Goal: Task Accomplishment & Management: Manage account settings

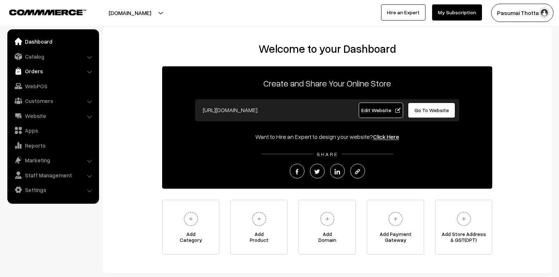
click at [30, 70] on link "Orders" at bounding box center [52, 71] width 87 height 13
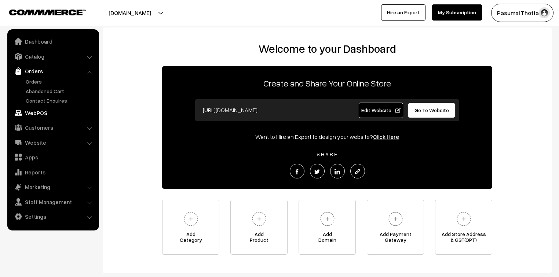
click at [38, 115] on link "WebPOS" at bounding box center [52, 112] width 87 height 13
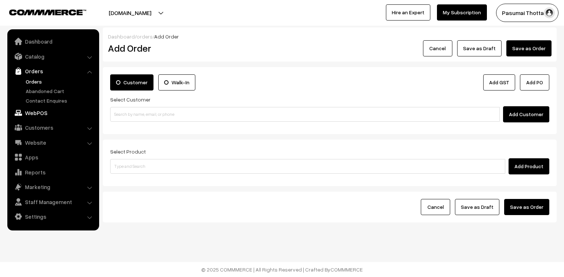
click at [39, 115] on link "WebPOS" at bounding box center [52, 112] width 87 height 13
click at [35, 139] on link "Website" at bounding box center [52, 142] width 87 height 13
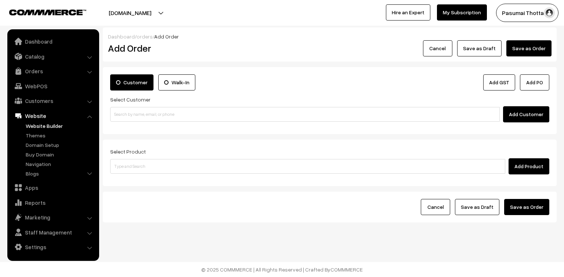
click at [47, 128] on link "Website Builder" at bounding box center [60, 126] width 73 height 8
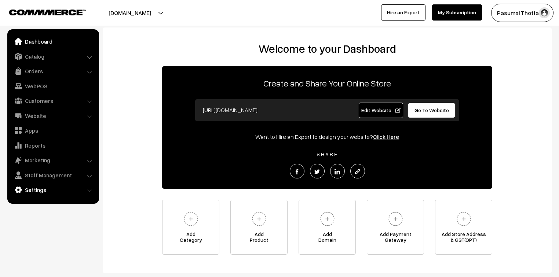
click at [30, 186] on link "Settings" at bounding box center [52, 190] width 87 height 13
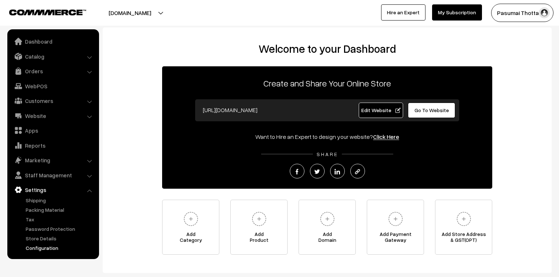
click at [32, 251] on link "Configuration" at bounding box center [60, 248] width 73 height 8
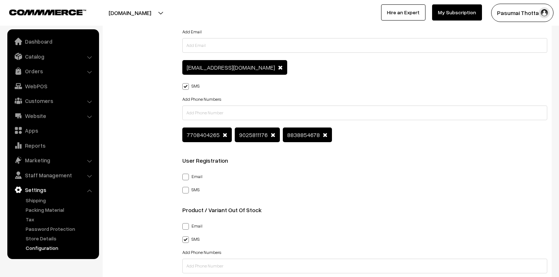
scroll to position [1116, 0]
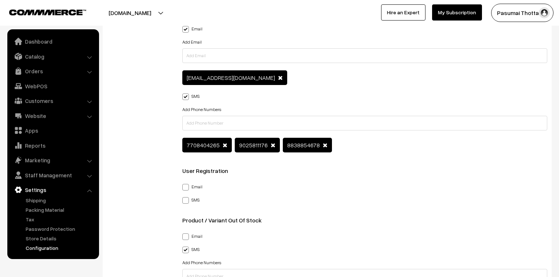
click at [323, 146] on span at bounding box center [325, 145] width 5 height 6
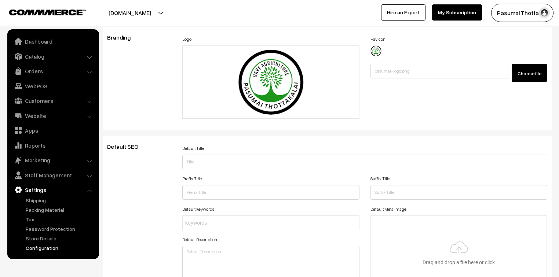
scroll to position [0, 0]
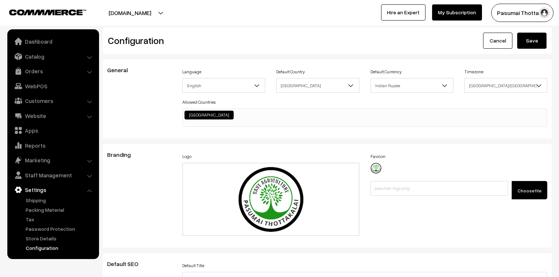
click at [533, 40] on button "Save" at bounding box center [532, 41] width 29 height 16
click at [537, 41] on button "Save" at bounding box center [532, 41] width 29 height 16
click at [458, 14] on link "My Subscription" at bounding box center [457, 12] width 50 height 16
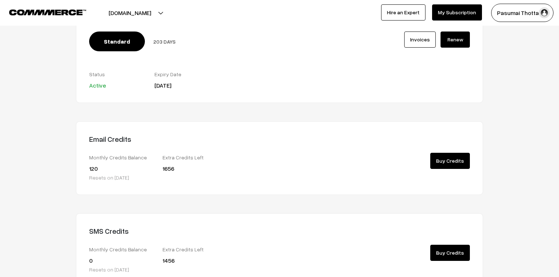
scroll to position [117, 0]
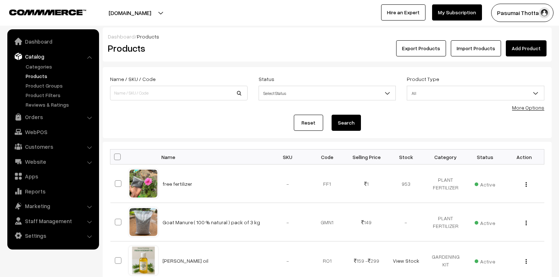
click at [35, 54] on link "Catalog" at bounding box center [52, 56] width 87 height 13
click at [32, 114] on link "Orders" at bounding box center [52, 116] width 87 height 13
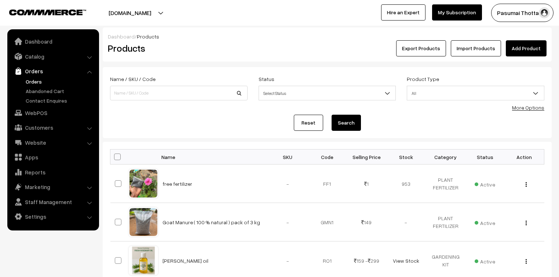
click at [30, 81] on link "Orders" at bounding box center [60, 82] width 73 height 8
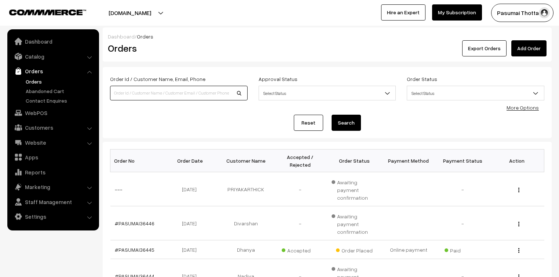
drag, startPoint x: 0, startPoint y: 0, endPoint x: 174, endPoint y: 94, distance: 198.2
click at [174, 94] on input at bounding box center [179, 93] width 138 height 15
click at [368, 96] on span "Select Status" at bounding box center [327, 93] width 137 height 13
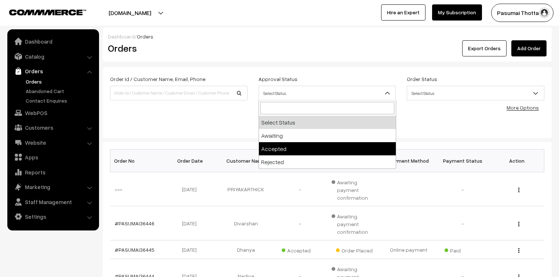
select select "1"
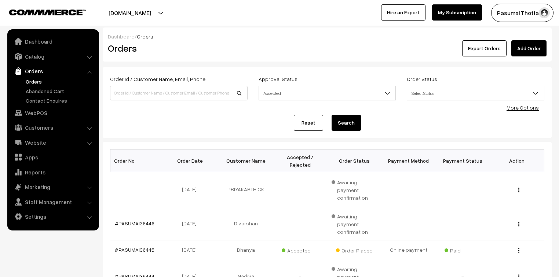
click at [441, 92] on span "Select Status" at bounding box center [475, 93] width 137 height 13
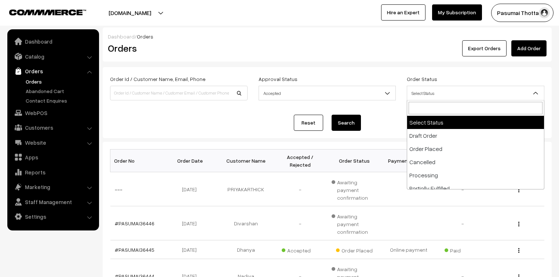
click at [393, 127] on div "Reset Search" at bounding box center [327, 123] width 435 height 16
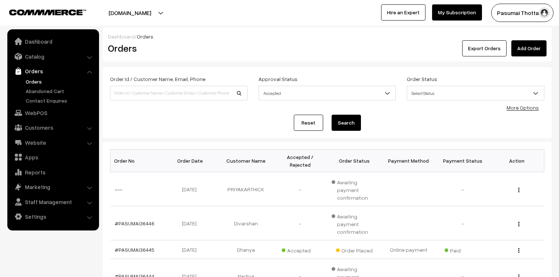
click at [344, 120] on button "Search" at bounding box center [346, 123] width 29 height 16
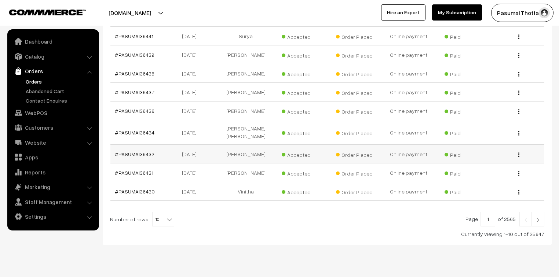
scroll to position [166, 0]
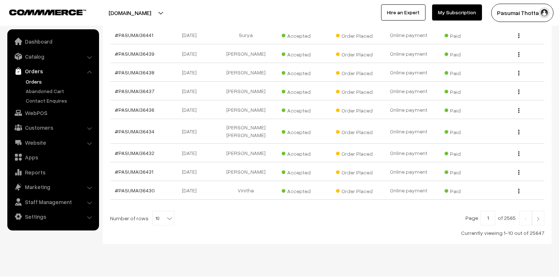
click at [166, 215] on b at bounding box center [169, 218] width 7 height 7
select select "100"
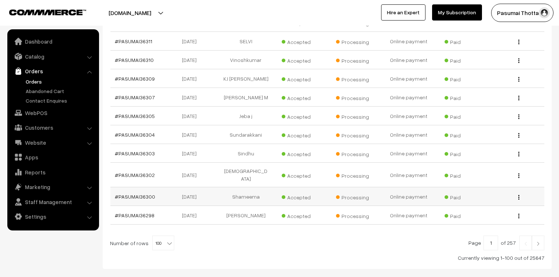
scroll to position [1849, 0]
click at [154, 236] on span "100" at bounding box center [163, 243] width 21 height 15
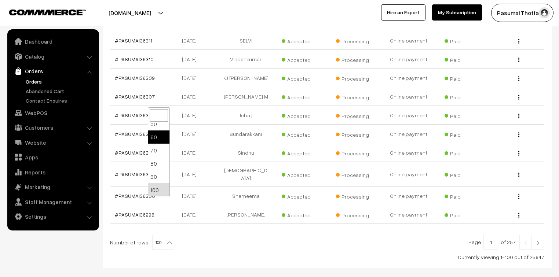
scroll to position [29, 0]
select select "40"
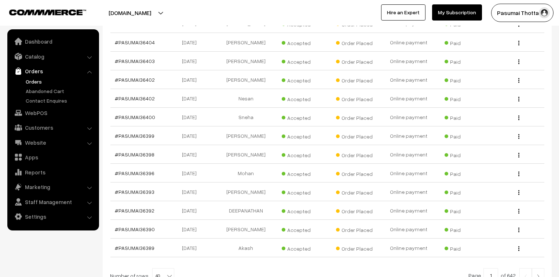
scroll to position [725, 0]
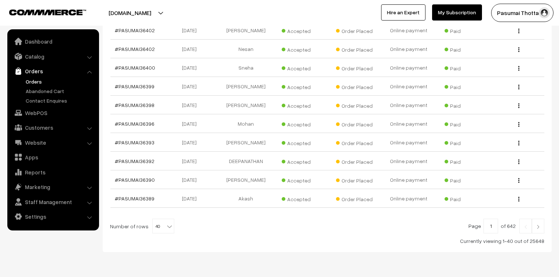
click at [161, 219] on span "40" at bounding box center [163, 226] width 21 height 15
select select "50"
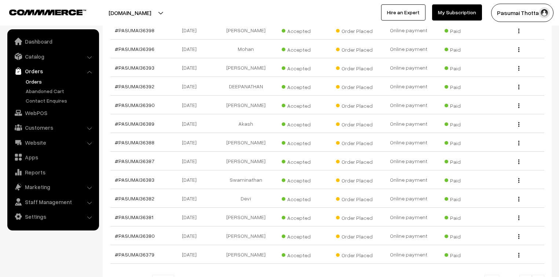
scroll to position [911, 0]
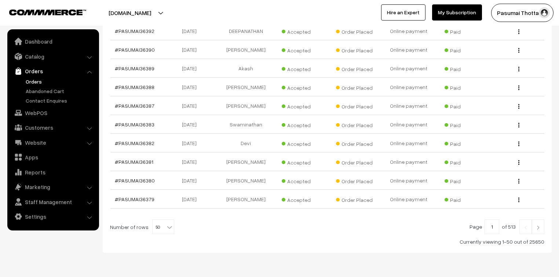
click at [159, 220] on span "50" at bounding box center [163, 227] width 21 height 15
select select "80"
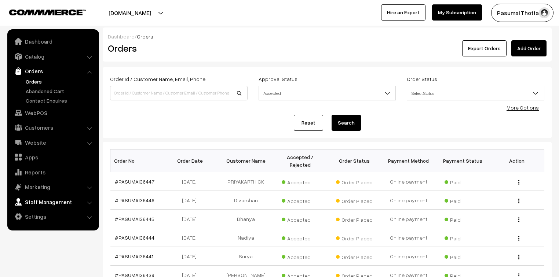
click at [42, 171] on link "Reports" at bounding box center [52, 172] width 87 height 13
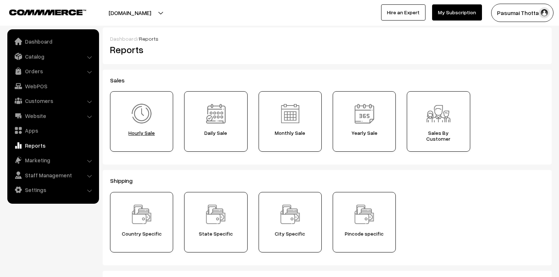
click at [141, 133] on span "Hourly Sale" at bounding box center [142, 133] width 58 height 6
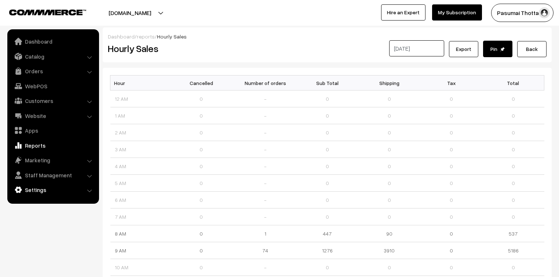
click at [40, 187] on link "Settings" at bounding box center [52, 190] width 87 height 13
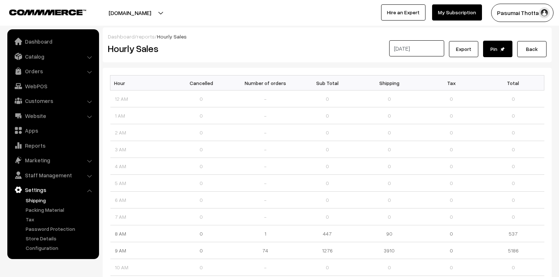
click at [36, 198] on link "Shipping" at bounding box center [60, 201] width 73 height 8
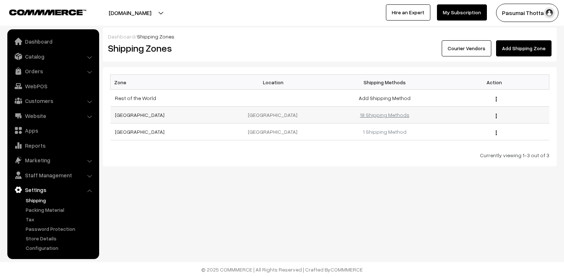
click at [370, 115] on link "18 Shipping Methods" at bounding box center [385, 115] width 50 height 6
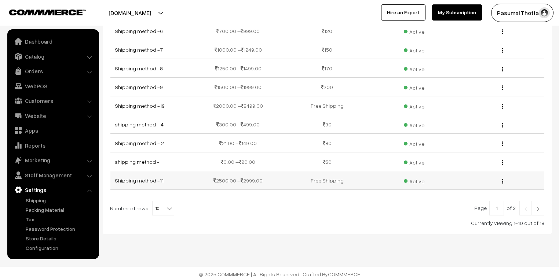
scroll to position [91, 0]
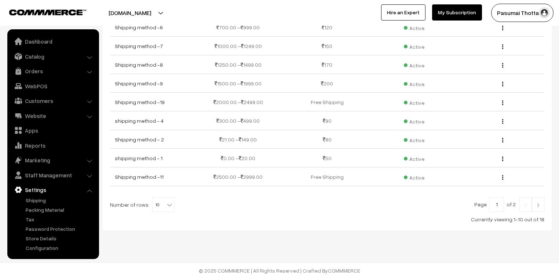
drag, startPoint x: 165, startPoint y: 203, endPoint x: 160, endPoint y: 199, distance: 6.8
click at [166, 203] on b at bounding box center [169, 205] width 7 height 7
select select "100"
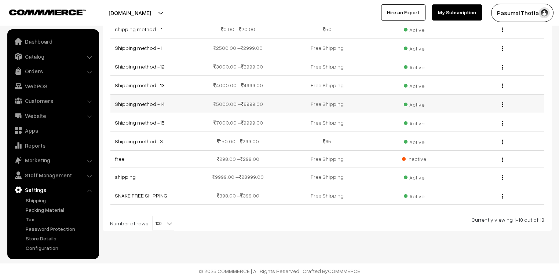
scroll to position [190, 0]
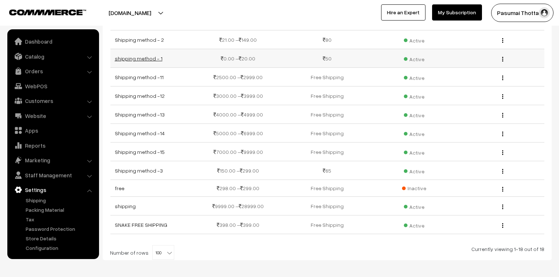
click at [144, 59] on link "shipping method - 1" at bounding box center [139, 58] width 48 height 6
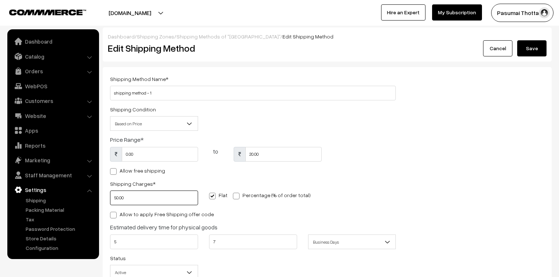
click at [130, 200] on input "50.00" at bounding box center [154, 198] width 88 height 15
type input "5"
type input "53"
click at [530, 47] on button "Save" at bounding box center [532, 48] width 29 height 16
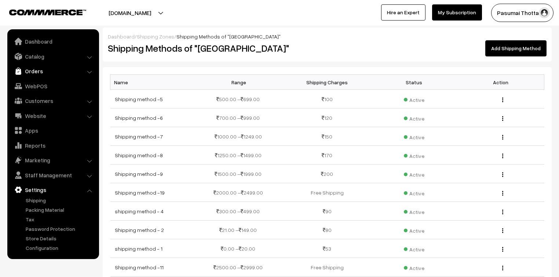
click at [29, 69] on link "Orders" at bounding box center [52, 71] width 87 height 13
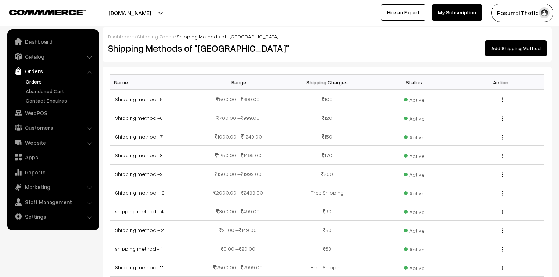
click at [40, 81] on link "Orders" at bounding box center [60, 82] width 73 height 8
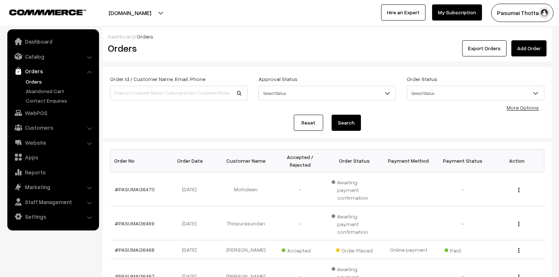
click at [46, 186] on link "Marketing" at bounding box center [52, 187] width 87 height 13
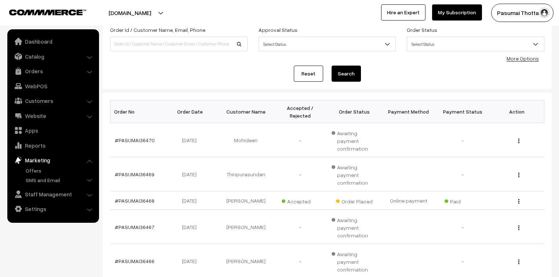
scroll to position [59, 0]
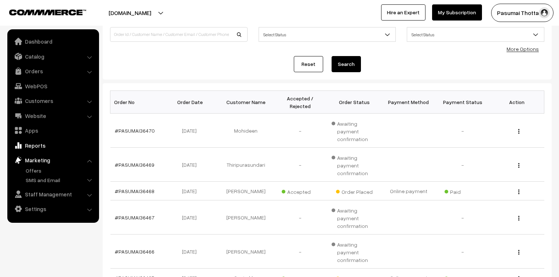
click at [41, 148] on link "Reports" at bounding box center [52, 145] width 87 height 13
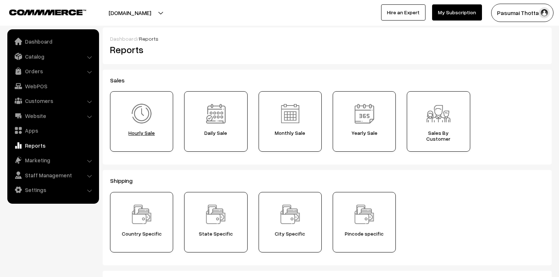
click at [145, 133] on span "Hourly Sale" at bounding box center [142, 133] width 58 height 6
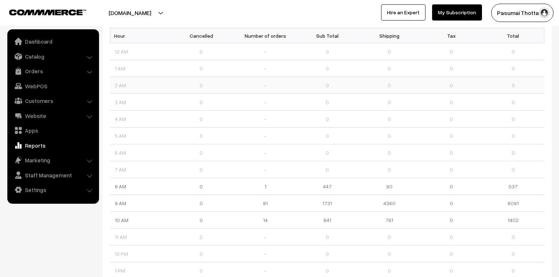
scroll to position [59, 0]
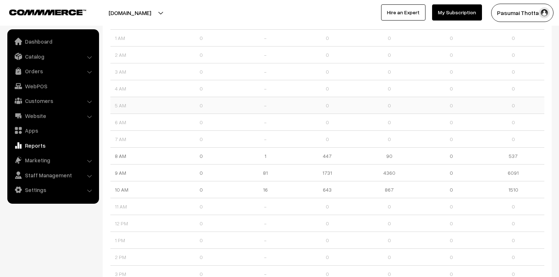
scroll to position [88, 0]
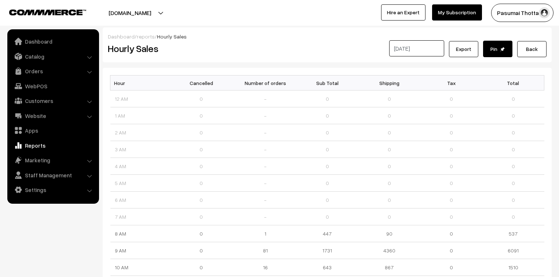
scroll to position [88, 0]
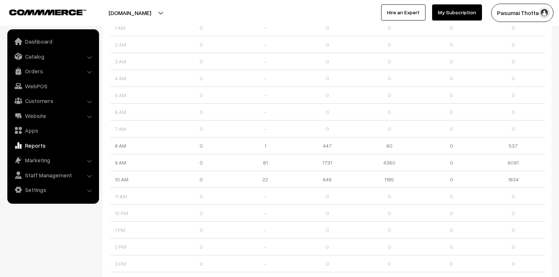
click at [33, 142] on link "Reports" at bounding box center [52, 145] width 87 height 13
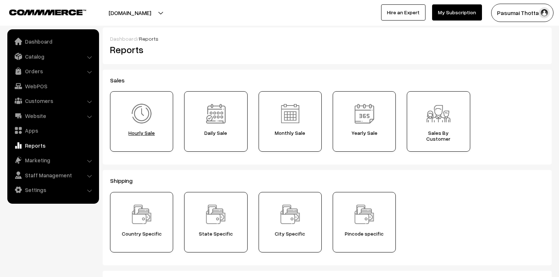
click at [138, 134] on span "Hourly Sale" at bounding box center [142, 133] width 58 height 6
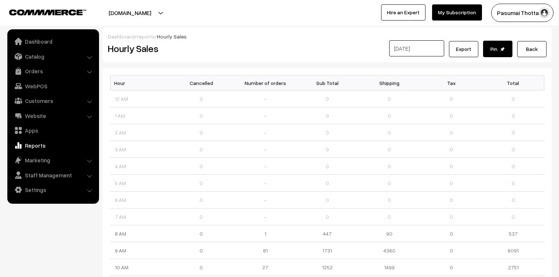
click at [89, 30] on ul "Dashboard Catalog" at bounding box center [53, 116] width 92 height 175
click at [0, 40] on nav "Dashboard Catalog" at bounding box center [49, 167] width 99 height 277
click at [44, 59] on link "Catalog" at bounding box center [52, 56] width 87 height 13
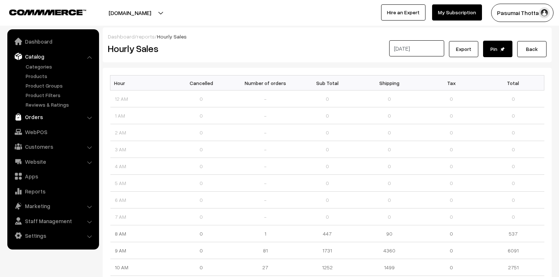
click at [33, 118] on link "Orders" at bounding box center [52, 116] width 87 height 13
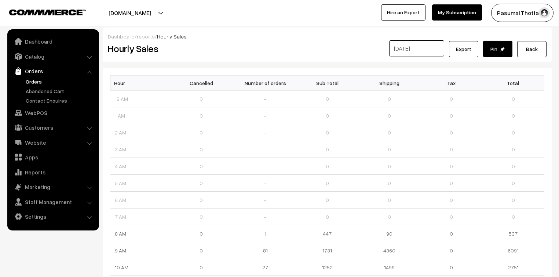
click at [38, 84] on link "Orders" at bounding box center [60, 82] width 73 height 8
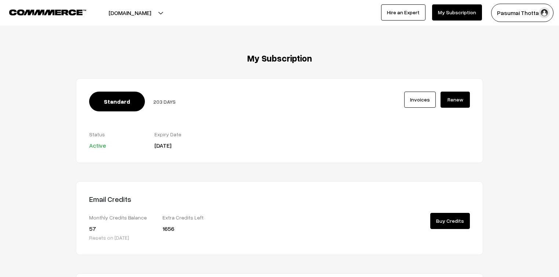
scroll to position [117, 0]
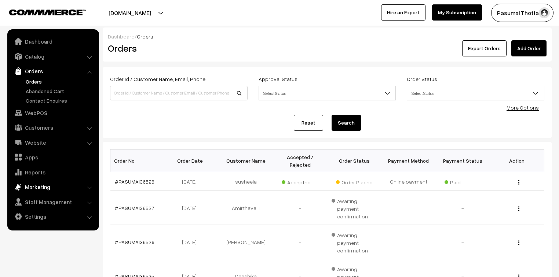
click at [41, 185] on link "Marketing" at bounding box center [52, 187] width 87 height 13
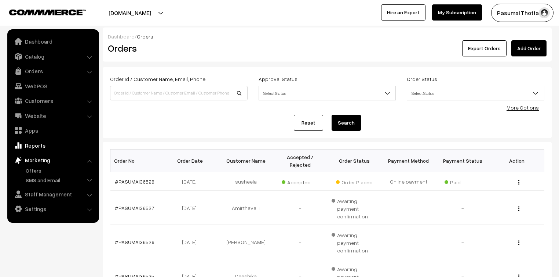
click at [39, 148] on link "Reports" at bounding box center [52, 145] width 87 height 13
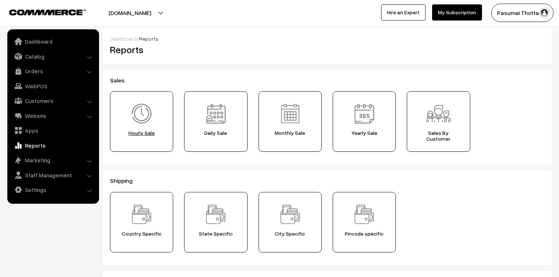
click at [143, 132] on span "Hourly Sale" at bounding box center [142, 133] width 58 height 6
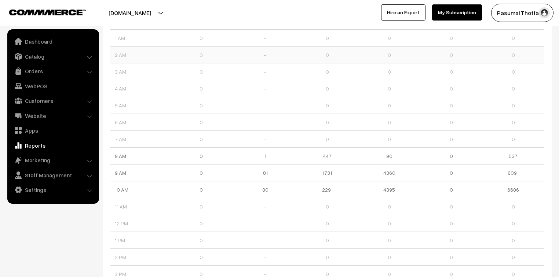
scroll to position [88, 0]
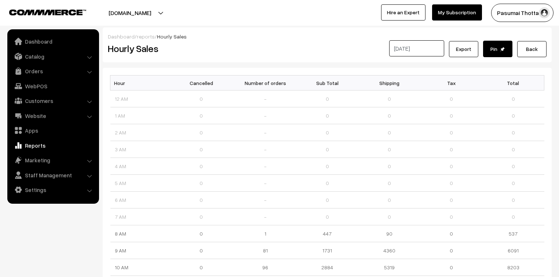
scroll to position [88, 0]
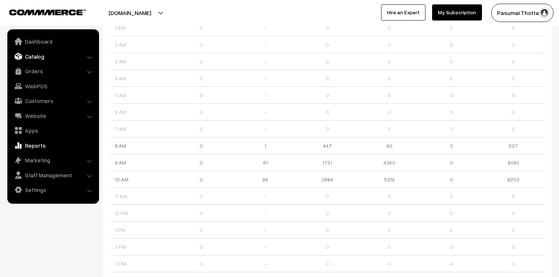
click at [36, 51] on link "Catalog" at bounding box center [52, 56] width 87 height 13
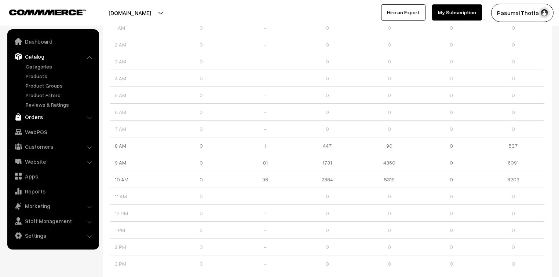
click at [35, 116] on link "Orders" at bounding box center [52, 116] width 87 height 13
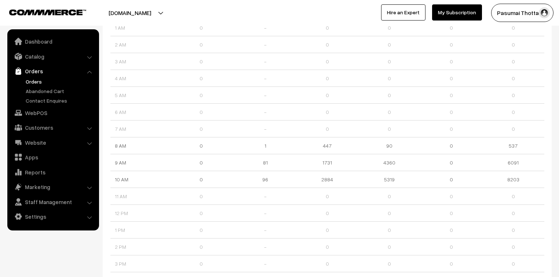
click at [32, 78] on link "Orders" at bounding box center [60, 82] width 73 height 8
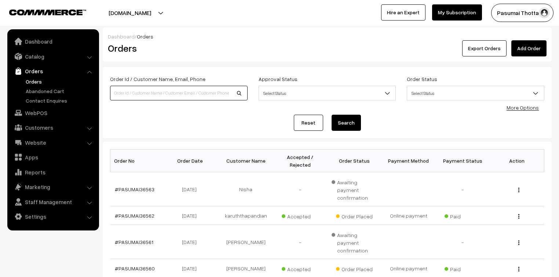
click at [144, 92] on input at bounding box center [179, 93] width 138 height 15
type input "8678908234"
click at [348, 127] on button "Search" at bounding box center [346, 123] width 29 height 16
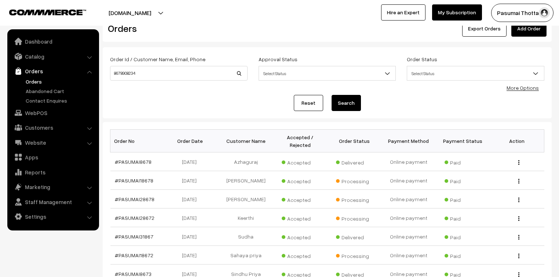
scroll to position [29, 0]
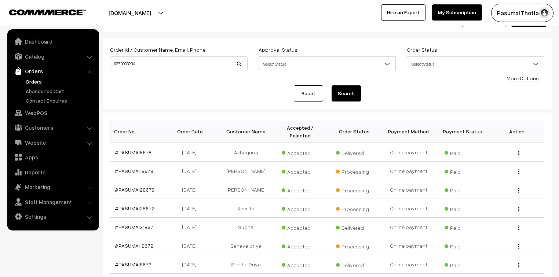
click at [357, 90] on button "Search" at bounding box center [346, 94] width 29 height 16
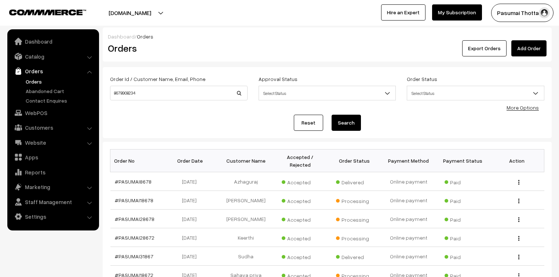
click at [32, 81] on link "Orders" at bounding box center [60, 82] width 73 height 8
